Goal: Use online tool/utility: Utilize a website feature to perform a specific function

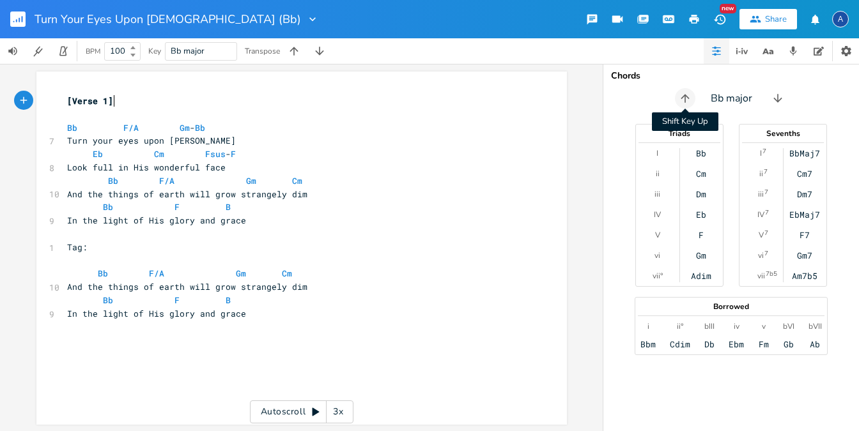
click at [680, 96] on icon "button" at bounding box center [685, 98] width 13 height 13
click at [680, 96] on button "button" at bounding box center [688, 98] width 20 height 20
click at [680, 96] on icon "button" at bounding box center [684, 98] width 13 height 13
click at [695, 104] on button "button" at bounding box center [688, 98] width 20 height 20
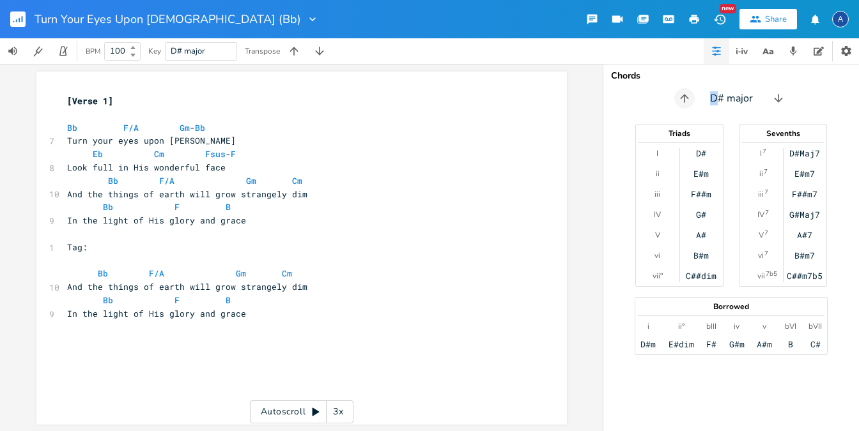
click at [695, 104] on div "D# major" at bounding box center [731, 98] width 256 height 20
click at [695, 105] on div "D# major" at bounding box center [731, 98] width 256 height 20
click at [684, 95] on icon "button" at bounding box center [684, 98] width 8 height 8
click at [684, 95] on icon "button" at bounding box center [688, 98] width 13 height 13
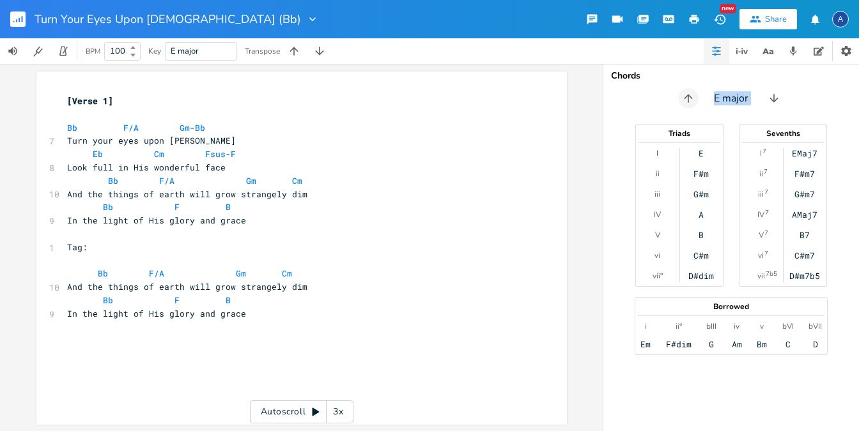
click at [684, 95] on icon "button" at bounding box center [688, 98] width 13 height 13
click at [684, 95] on icon "button" at bounding box center [685, 98] width 13 height 13
click at [262, 55] on div "Transpose" at bounding box center [262, 51] width 35 height 8
click at [258, 51] on div "Transpose" at bounding box center [262, 51] width 35 height 8
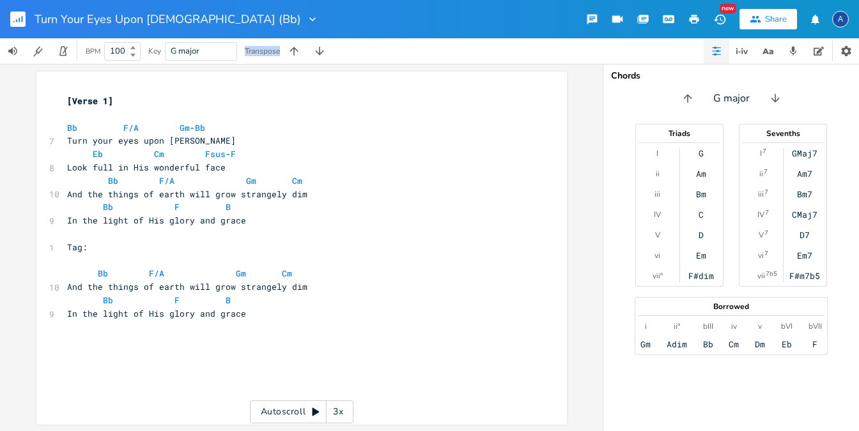
click at [258, 51] on div "Transpose" at bounding box center [262, 51] width 35 height 8
click at [297, 48] on icon "button" at bounding box center [294, 51] width 13 height 13
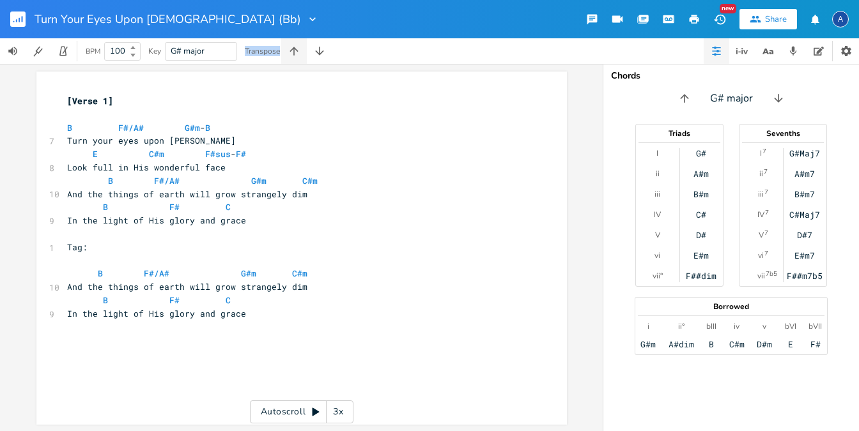
click at [297, 48] on icon "button" at bounding box center [294, 51] width 13 height 13
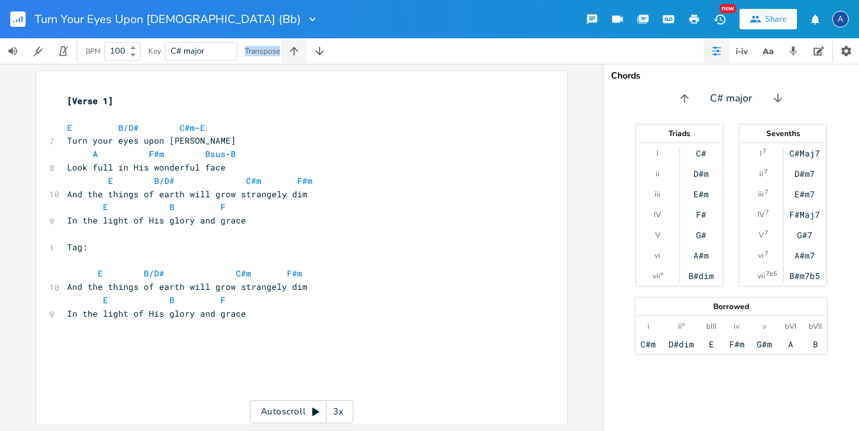
click at [297, 48] on icon "button" at bounding box center [294, 51] width 13 height 13
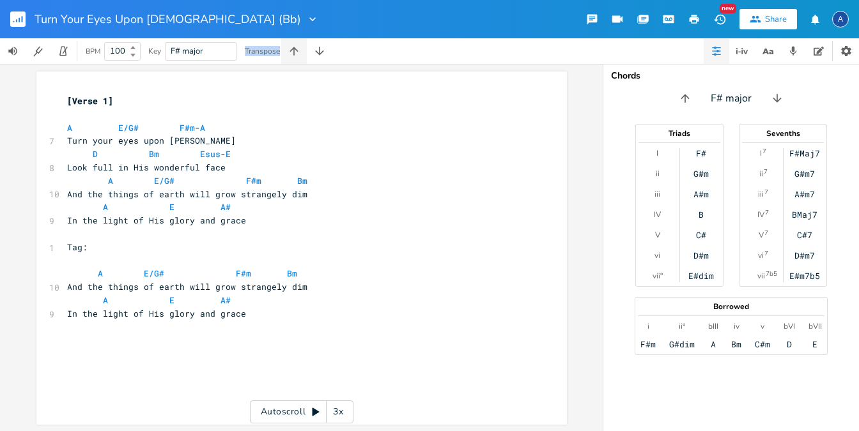
click at [297, 48] on icon "button" at bounding box center [294, 51] width 13 height 13
click at [313, 53] on button "button" at bounding box center [320, 51] width 26 height 26
click at [314, 53] on icon "button" at bounding box center [319, 51] width 13 height 13
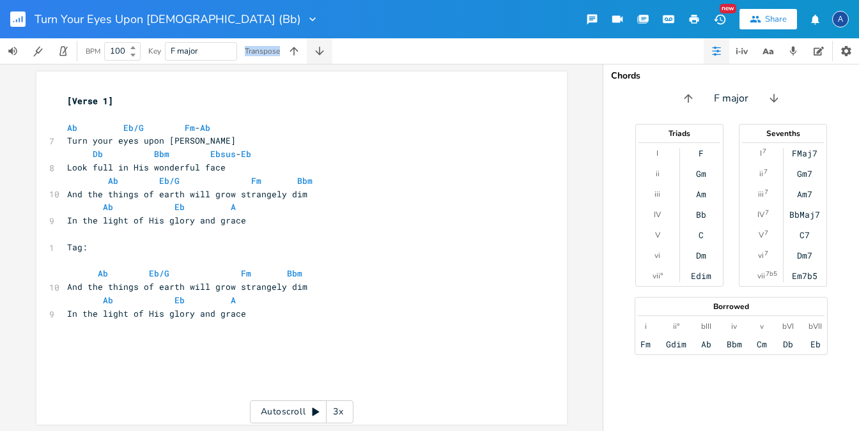
click at [314, 53] on icon "button" at bounding box center [319, 51] width 13 height 13
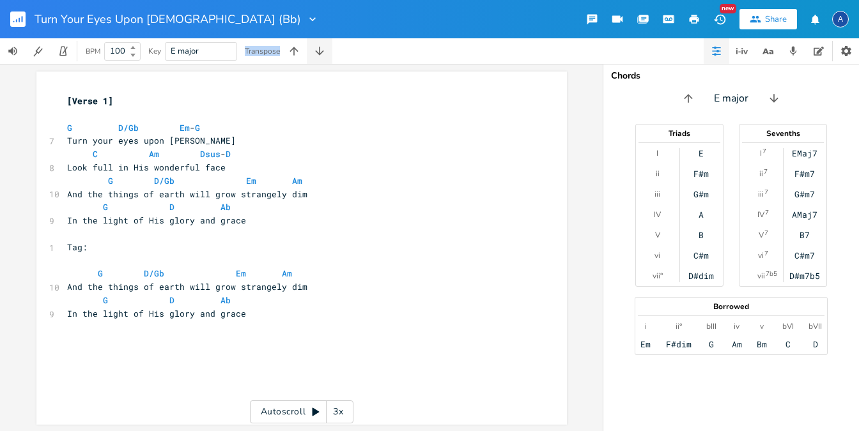
click at [314, 53] on icon "button" at bounding box center [319, 51] width 13 height 13
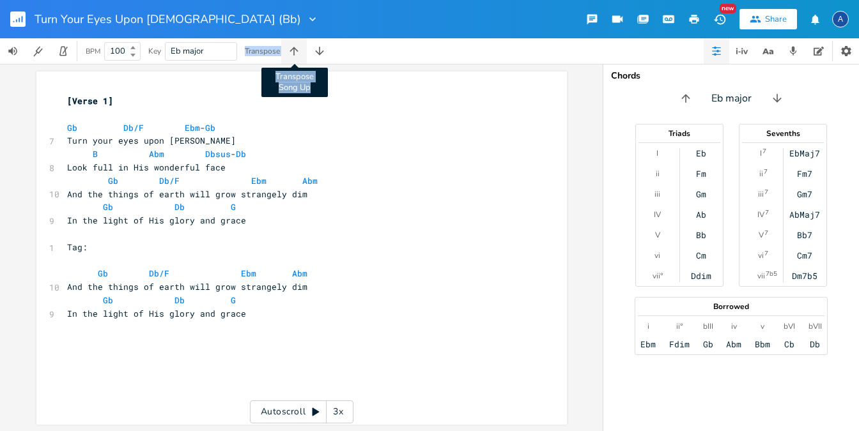
click at [295, 48] on icon "button" at bounding box center [294, 51] width 8 height 8
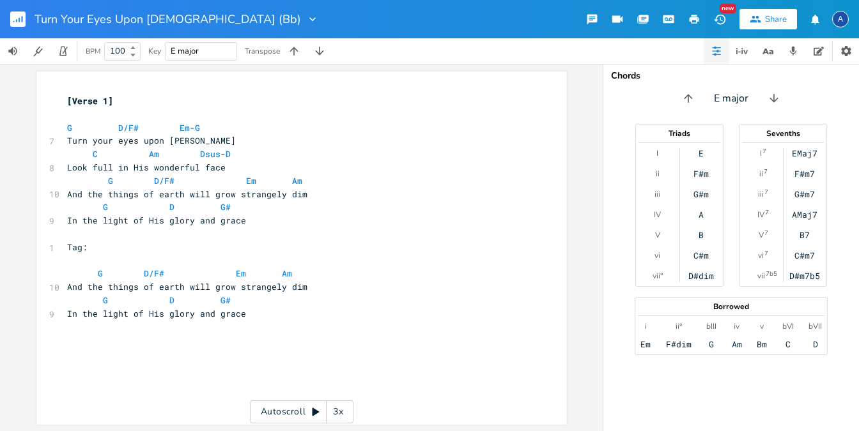
scroll to position [0, 1]
type input "G"
click at [101, 145] on pre "Turn your eyes upon [PERSON_NAME]" at bounding box center [296, 140] width 462 height 13
click at [67, 129] on span "G" at bounding box center [69, 128] width 5 height 12
click at [221, 201] on span "G#" at bounding box center [226, 207] width 10 height 12
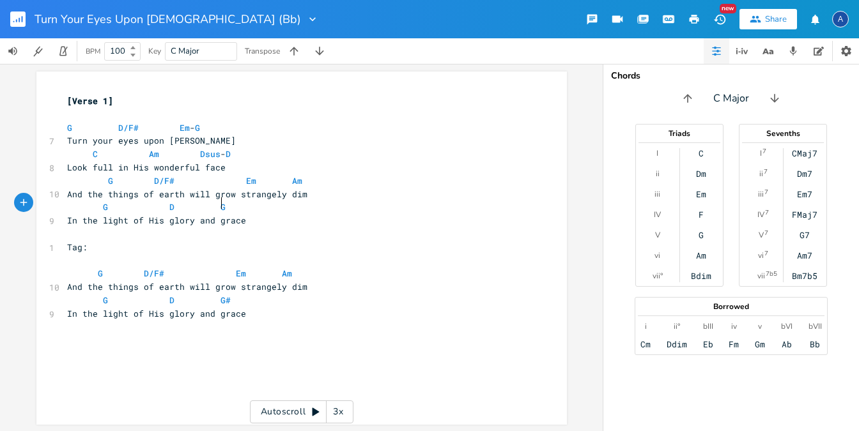
click at [225, 295] on span "G D G#" at bounding box center [159, 301] width 184 height 12
click at [841, 24] on div "A" at bounding box center [840, 19] width 17 height 17
click at [694, 23] on icon "button" at bounding box center [695, 19] width 10 height 9
